Goal: Find specific page/section: Find specific page/section

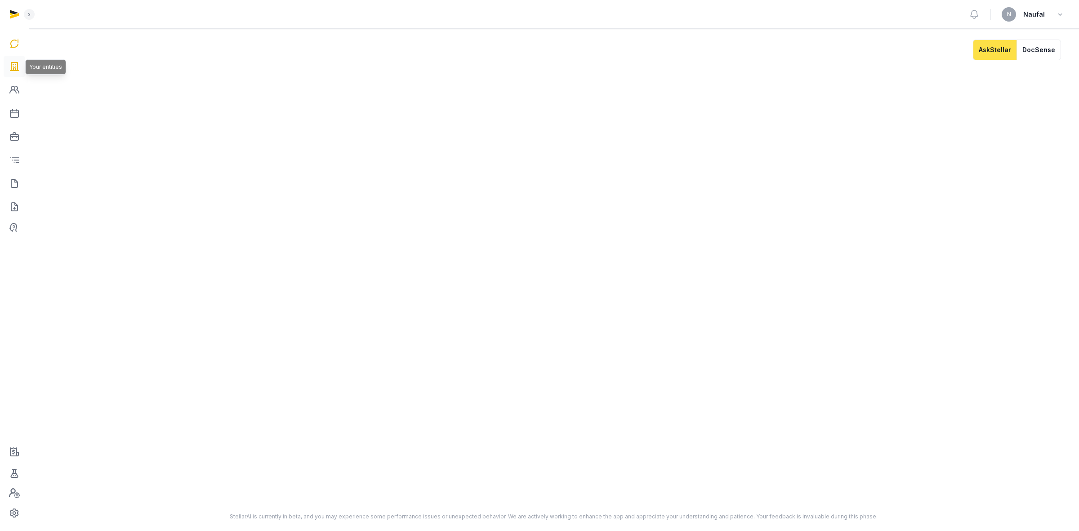
click at [16, 63] on icon at bounding box center [14, 66] width 11 height 14
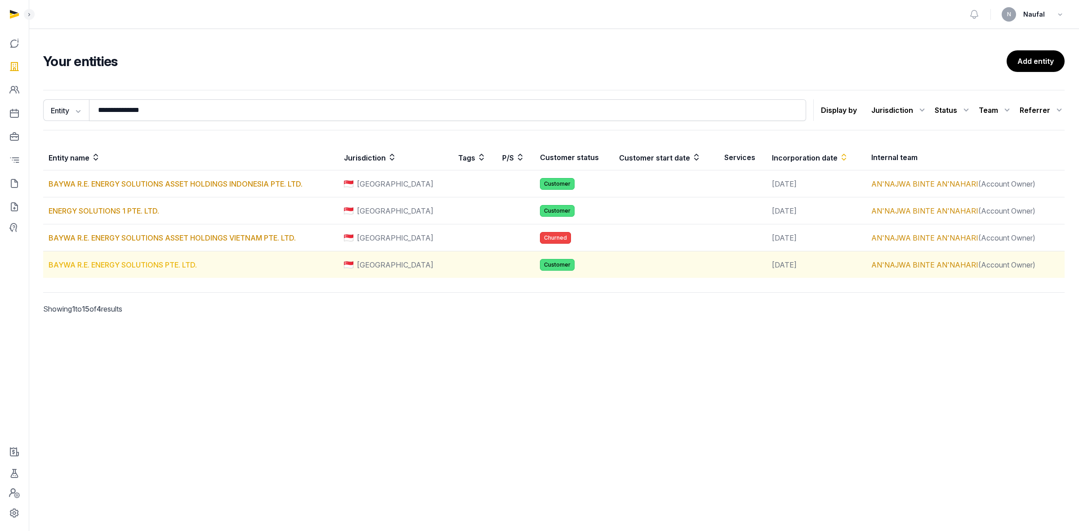
click at [178, 262] on link "BAYWA R.E. ENERGY SOLUTIONS PTE. LTD." at bounding box center [123, 264] width 148 height 9
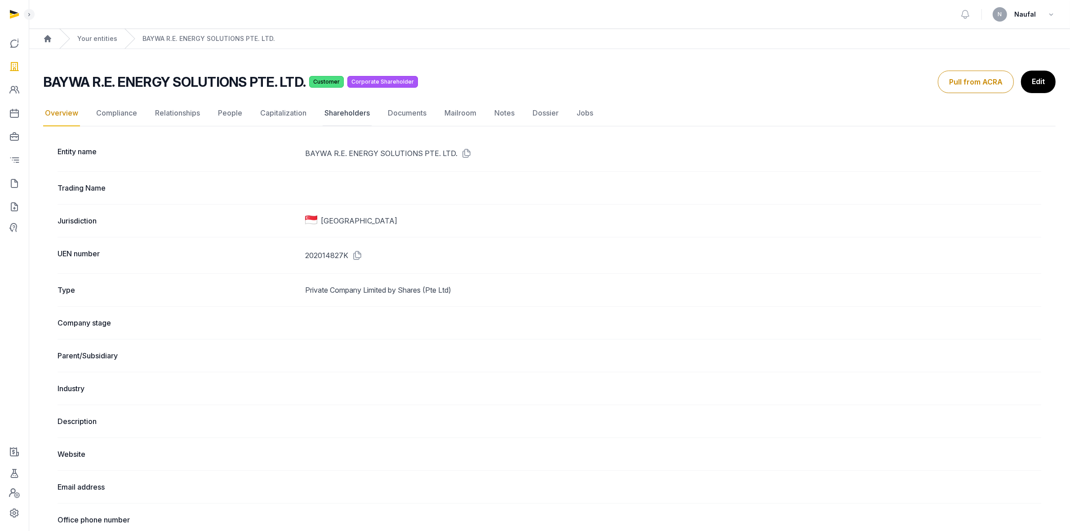
click at [327, 112] on link "Shareholders" at bounding box center [347, 113] width 49 height 26
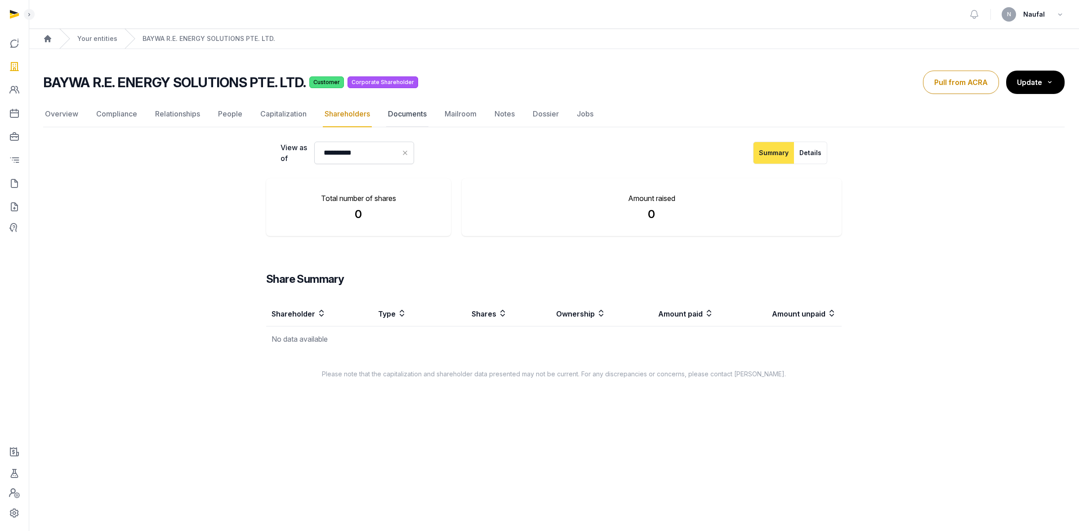
click at [398, 117] on link "Documents" at bounding box center [407, 114] width 42 height 26
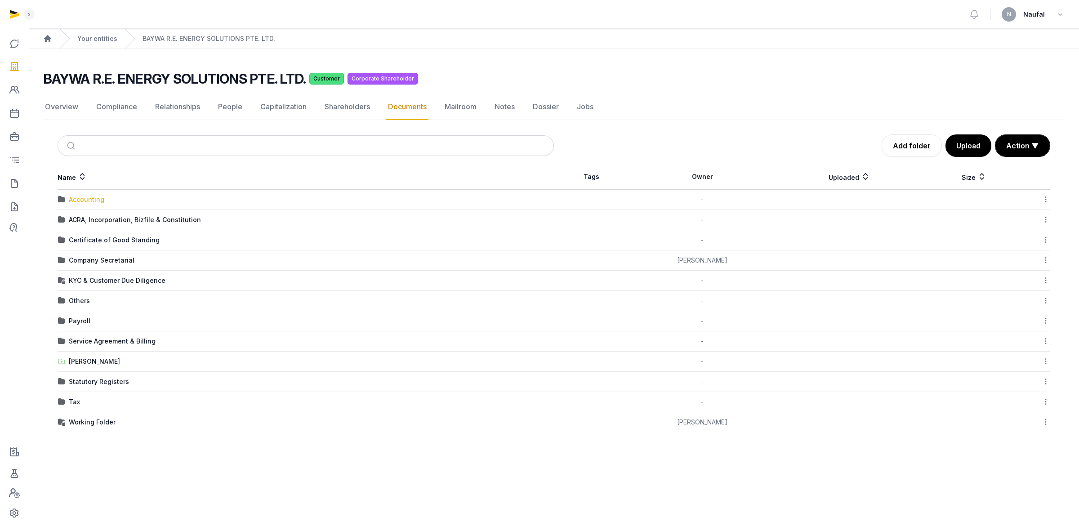
click at [80, 199] on div "Accounting" at bounding box center [87, 199] width 36 height 9
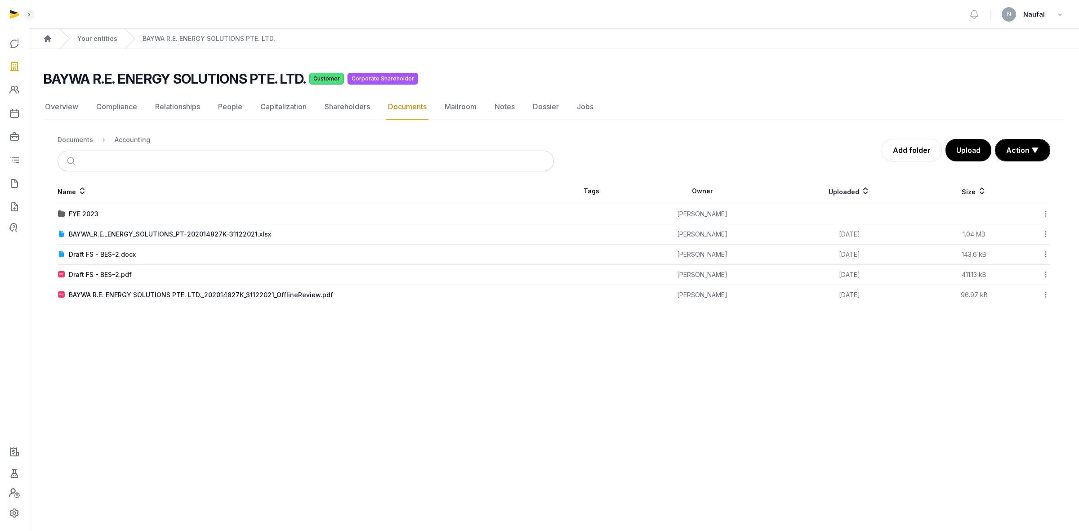
click at [410, 104] on link "Documents" at bounding box center [407, 107] width 42 height 26
click at [82, 143] on div "Documents" at bounding box center [76, 139] width 36 height 9
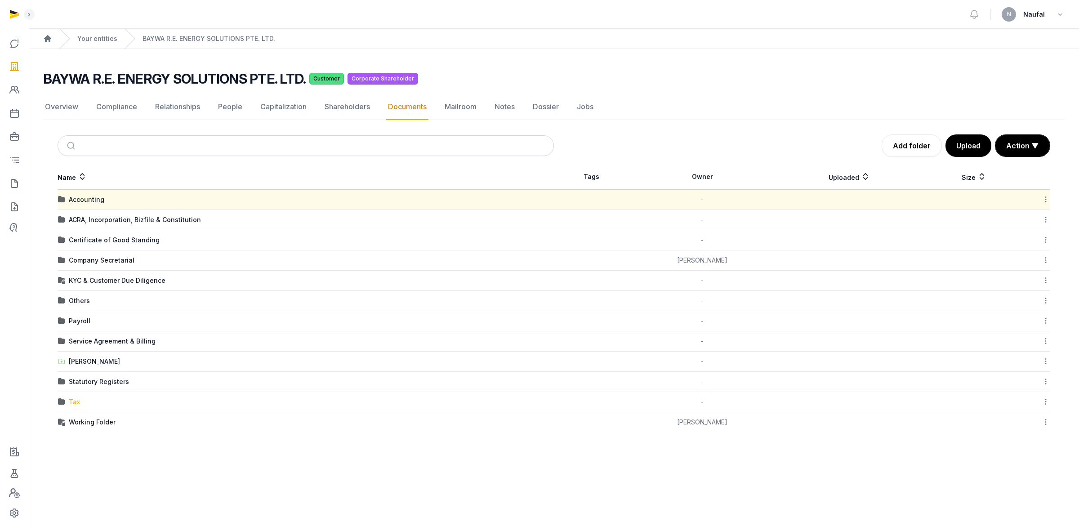
click at [72, 403] on div "Tax" at bounding box center [74, 401] width 11 height 9
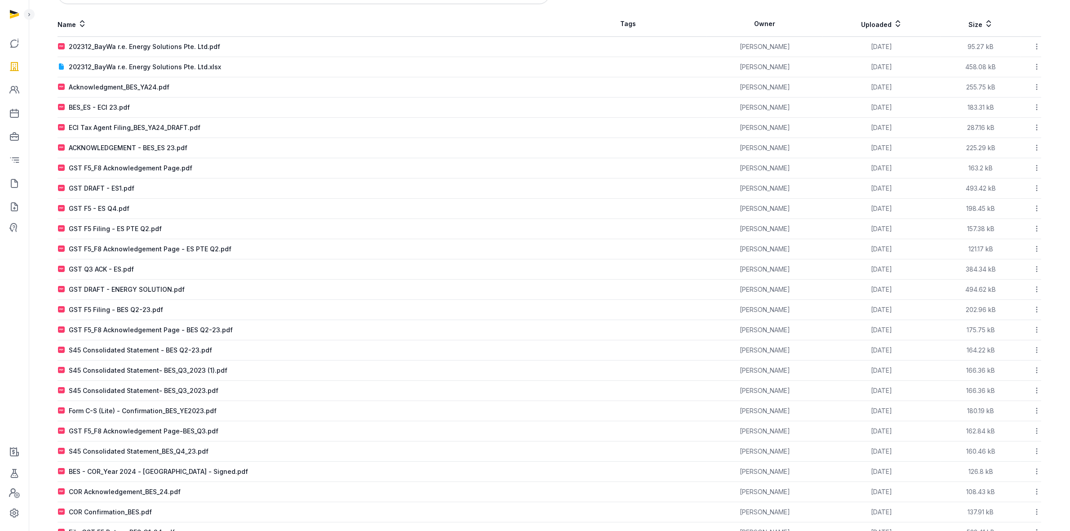
scroll to position [169, 0]
click at [167, 373] on div "S45 Consolidated Statement- BES_Q3_2023 (1).pdf" at bounding box center [148, 369] width 159 height 9
